Goal: Check status

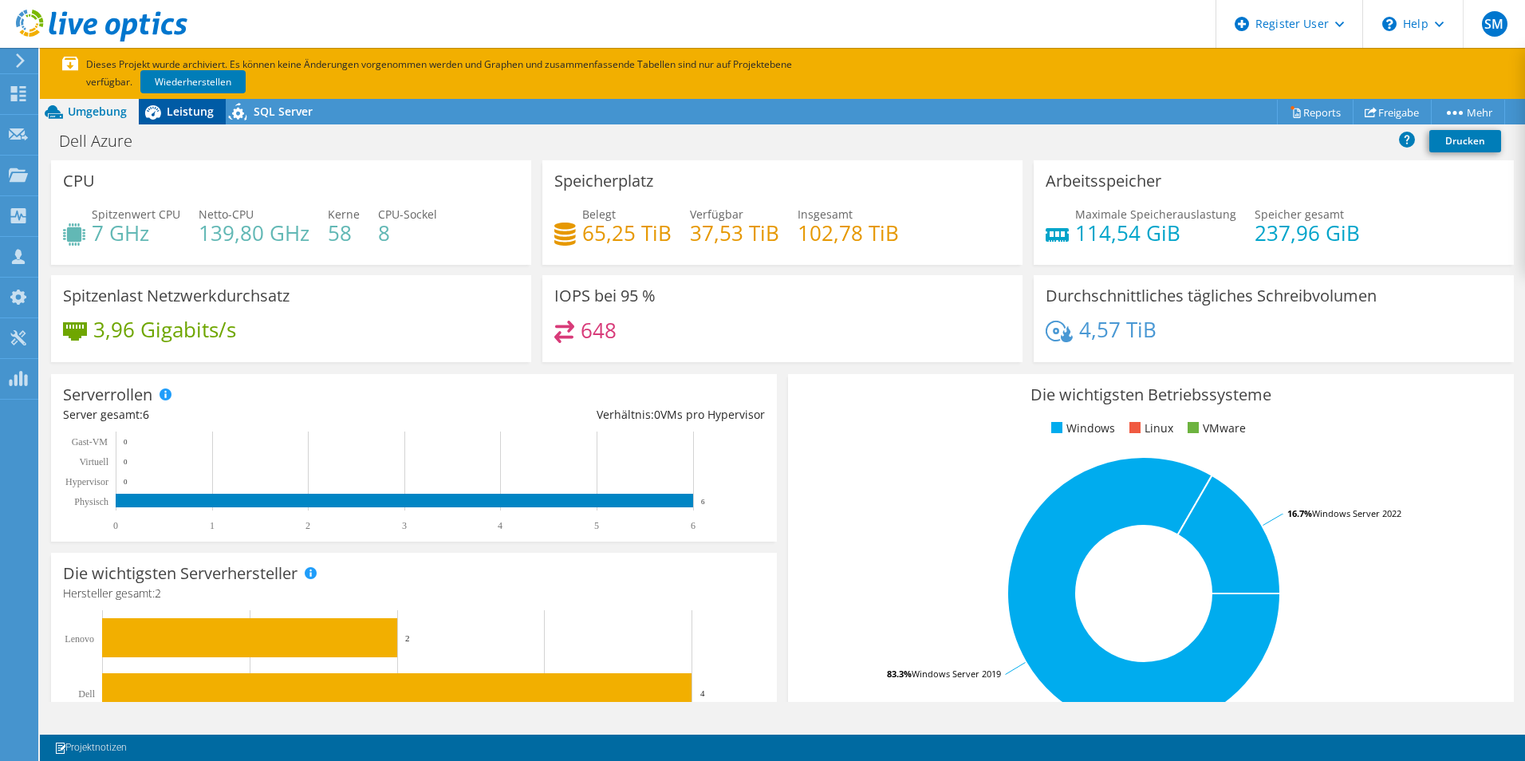
click at [188, 116] on span "Leistung" at bounding box center [190, 111] width 47 height 15
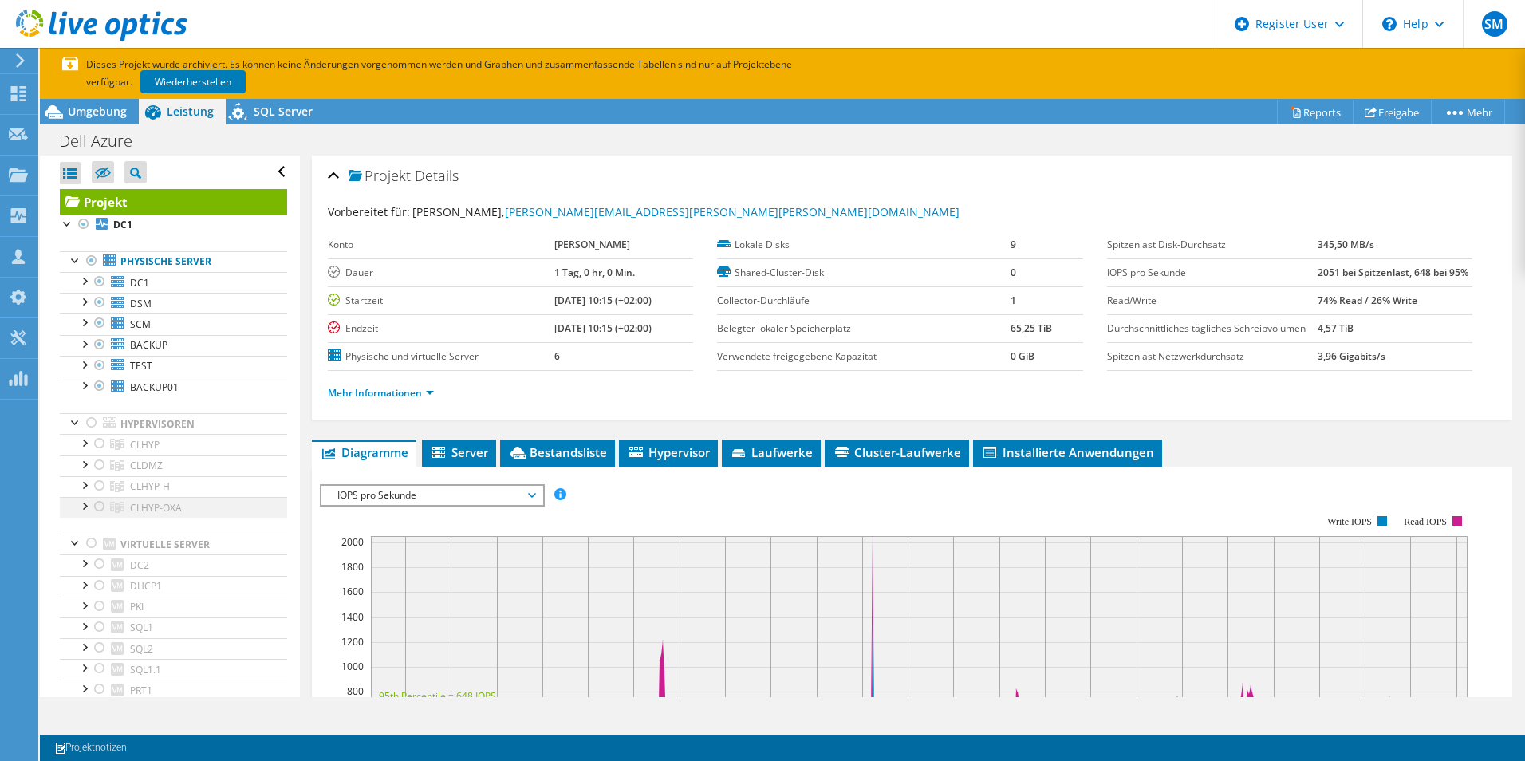
click at [85, 506] on div at bounding box center [84, 505] width 16 height 16
click at [97, 505] on div at bounding box center [100, 506] width 16 height 19
click at [98, 507] on div at bounding box center [100, 506] width 16 height 19
click at [152, 507] on span "CLHYP-OXA" at bounding box center [156, 508] width 52 height 14
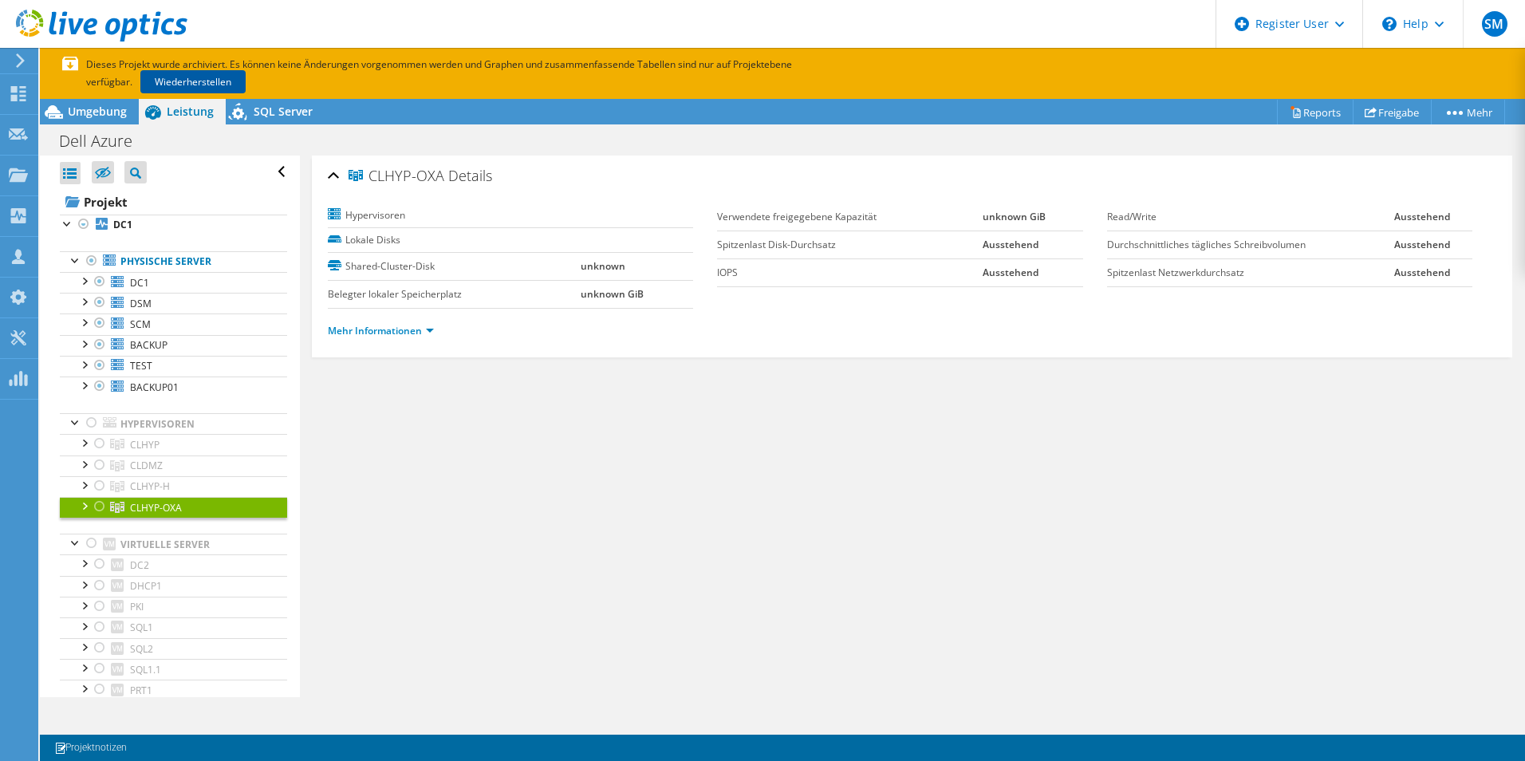
click at [203, 80] on link "Wiederherstellen" at bounding box center [192, 81] width 105 height 23
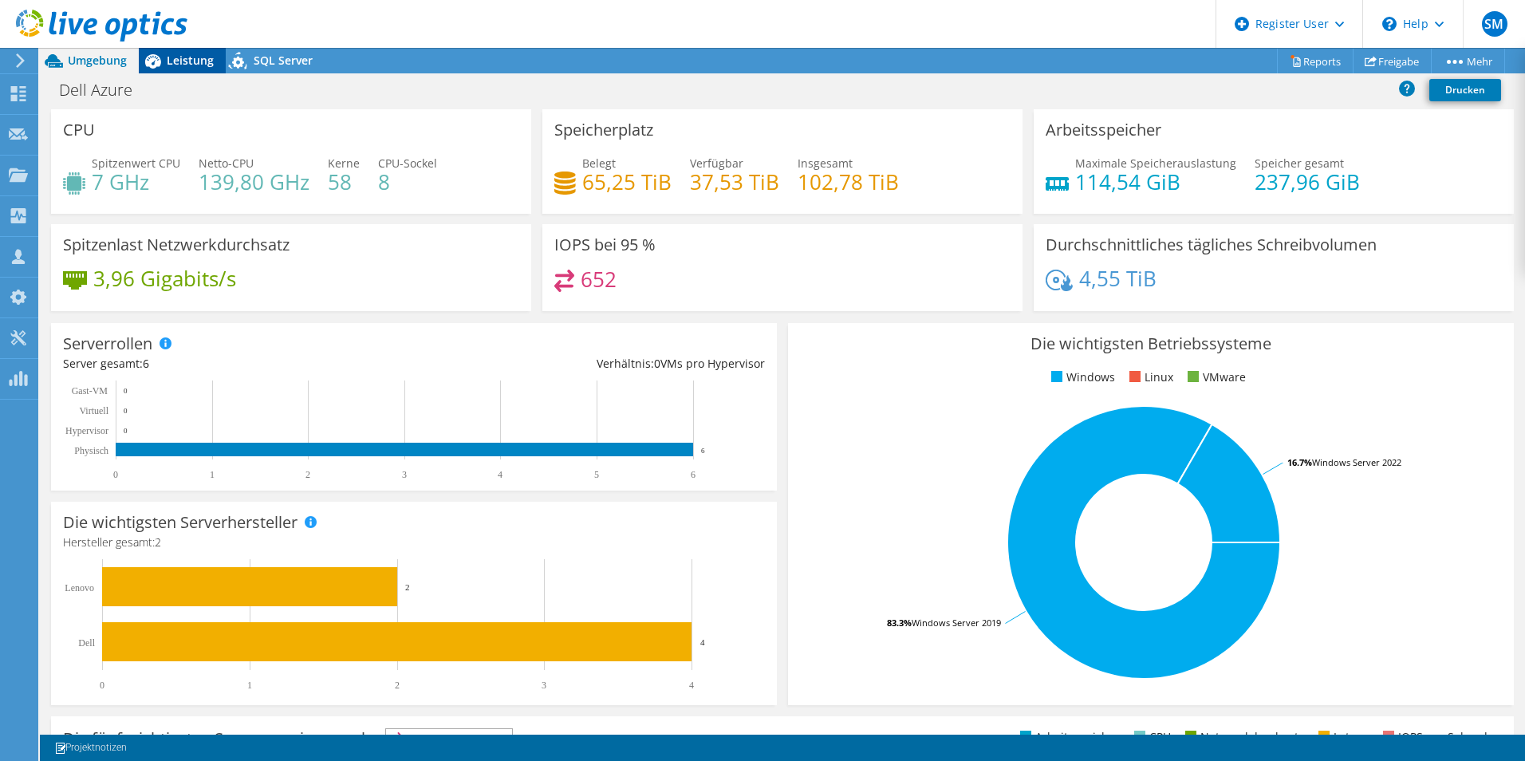
click at [193, 58] on span "Leistung" at bounding box center [190, 60] width 47 height 15
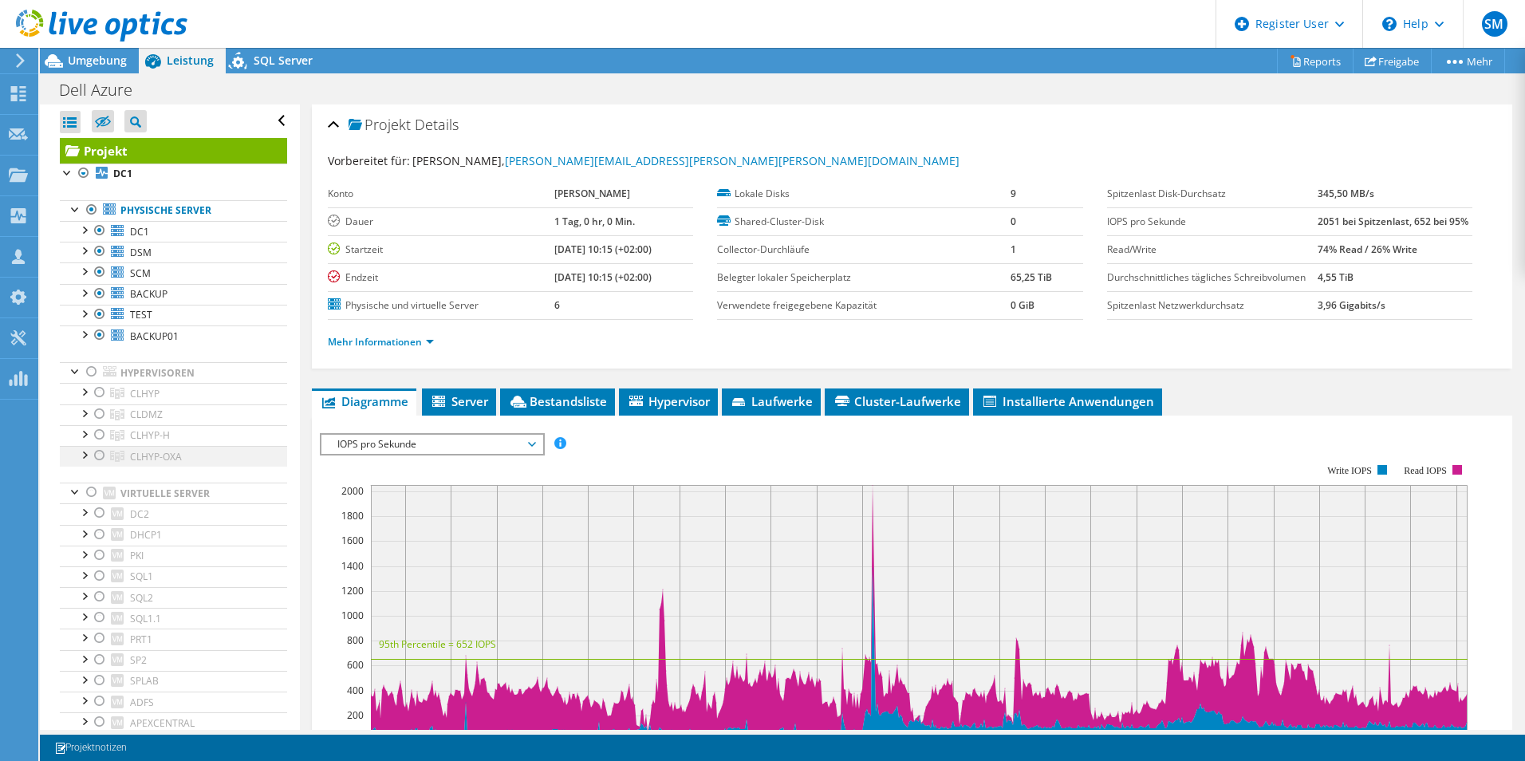
click at [98, 458] on div at bounding box center [100, 455] width 16 height 19
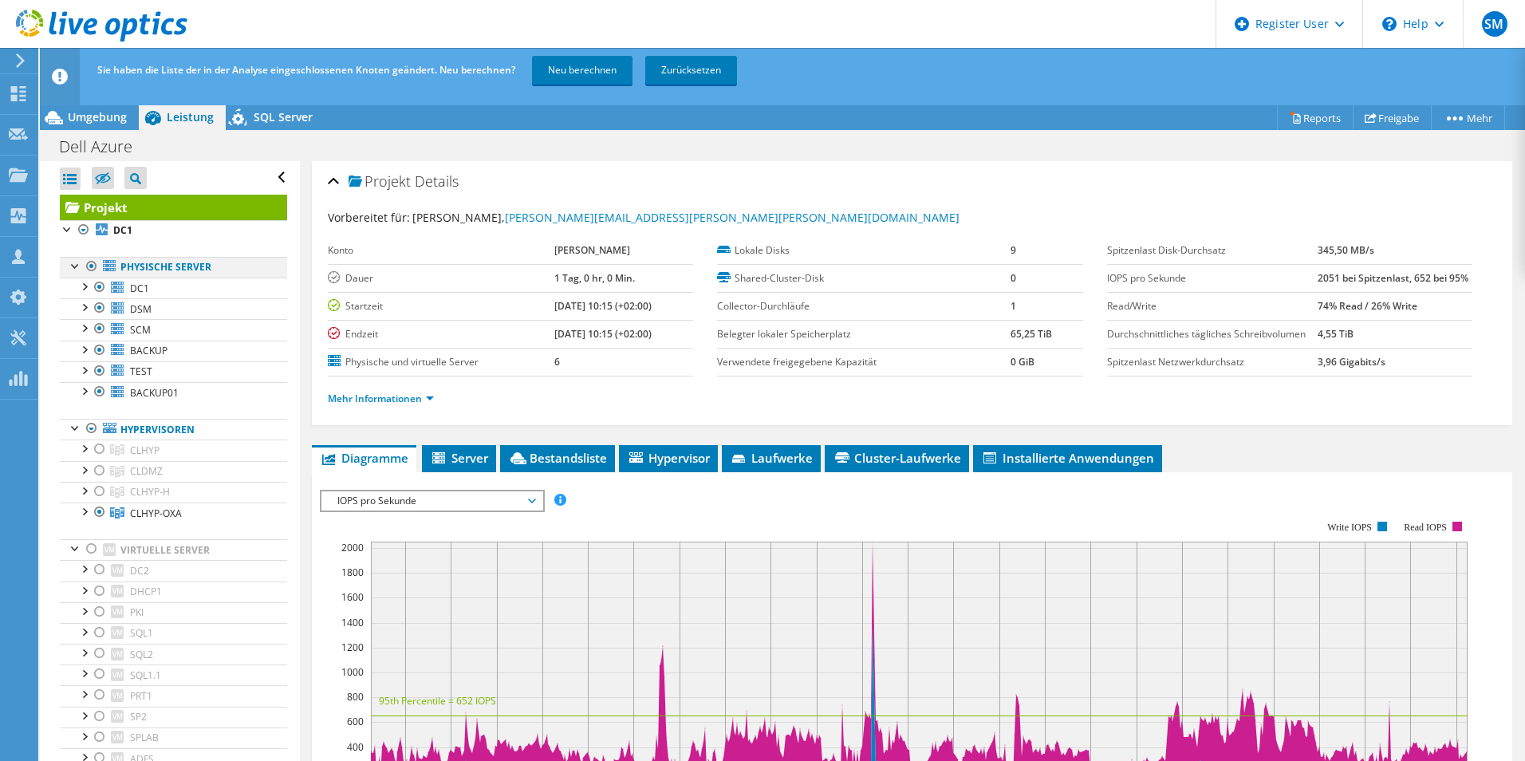
click at [89, 268] on div at bounding box center [92, 266] width 16 height 19
click at [609, 78] on link "Neu berechnen" at bounding box center [582, 70] width 101 height 29
